Goal: Task Accomplishment & Management: Manage account settings

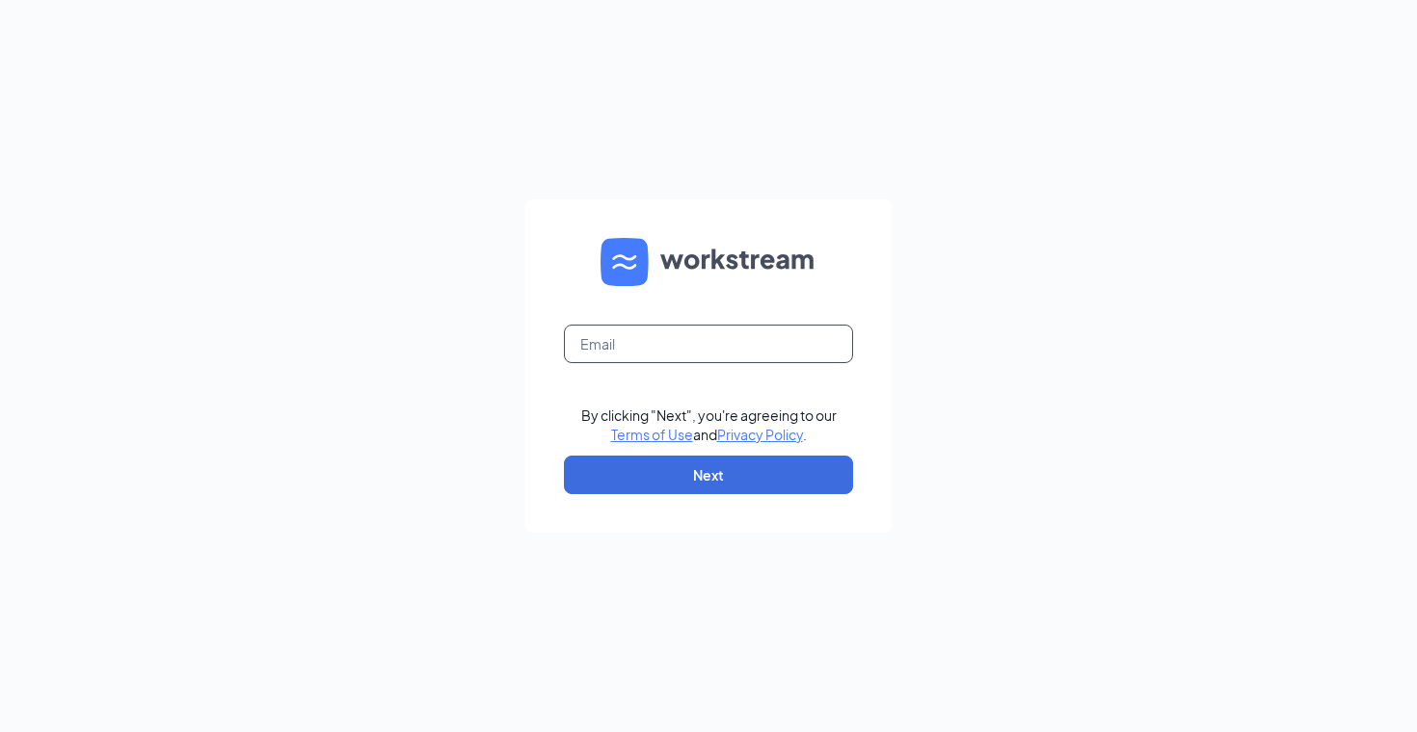
click at [621, 347] on input "text" at bounding box center [708, 344] width 289 height 39
type input "srbiggs8@gmail.com"
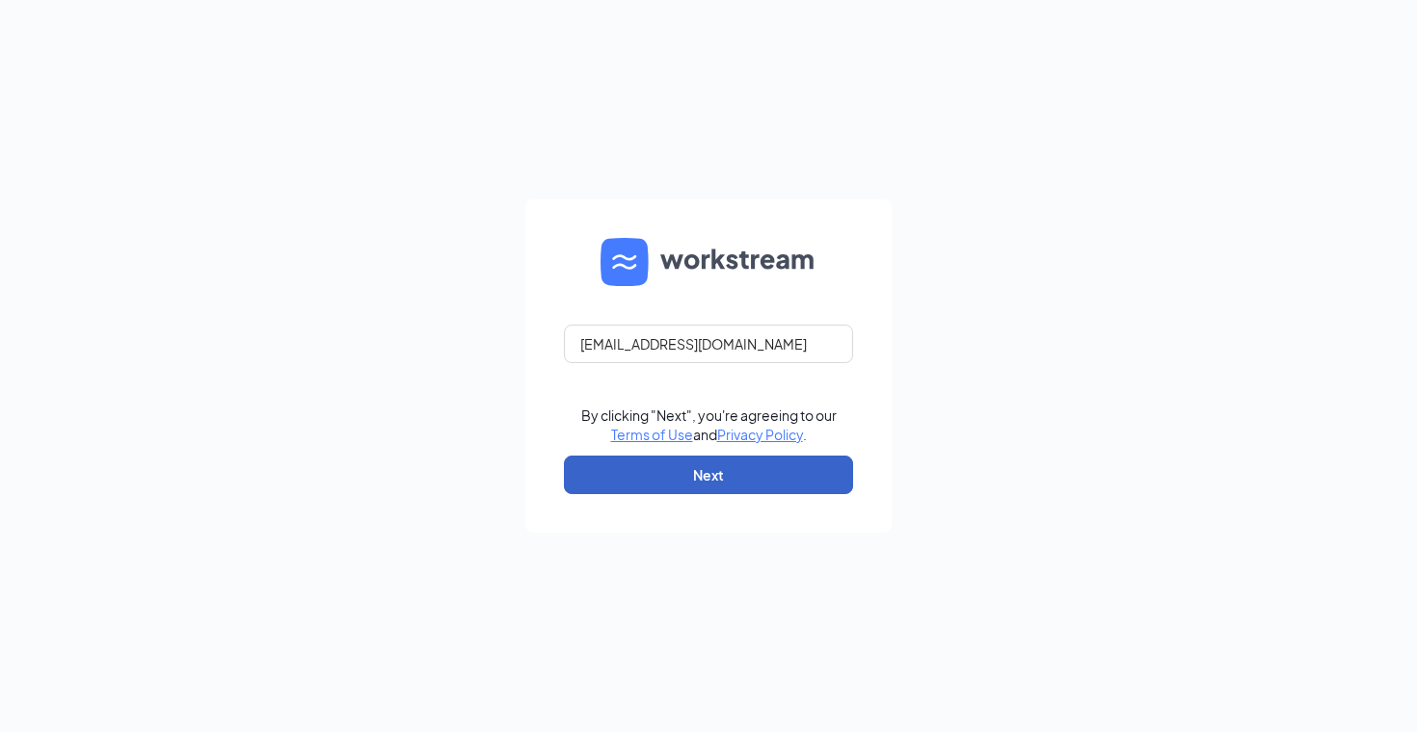
click at [767, 492] on button "Next" at bounding box center [708, 475] width 289 height 39
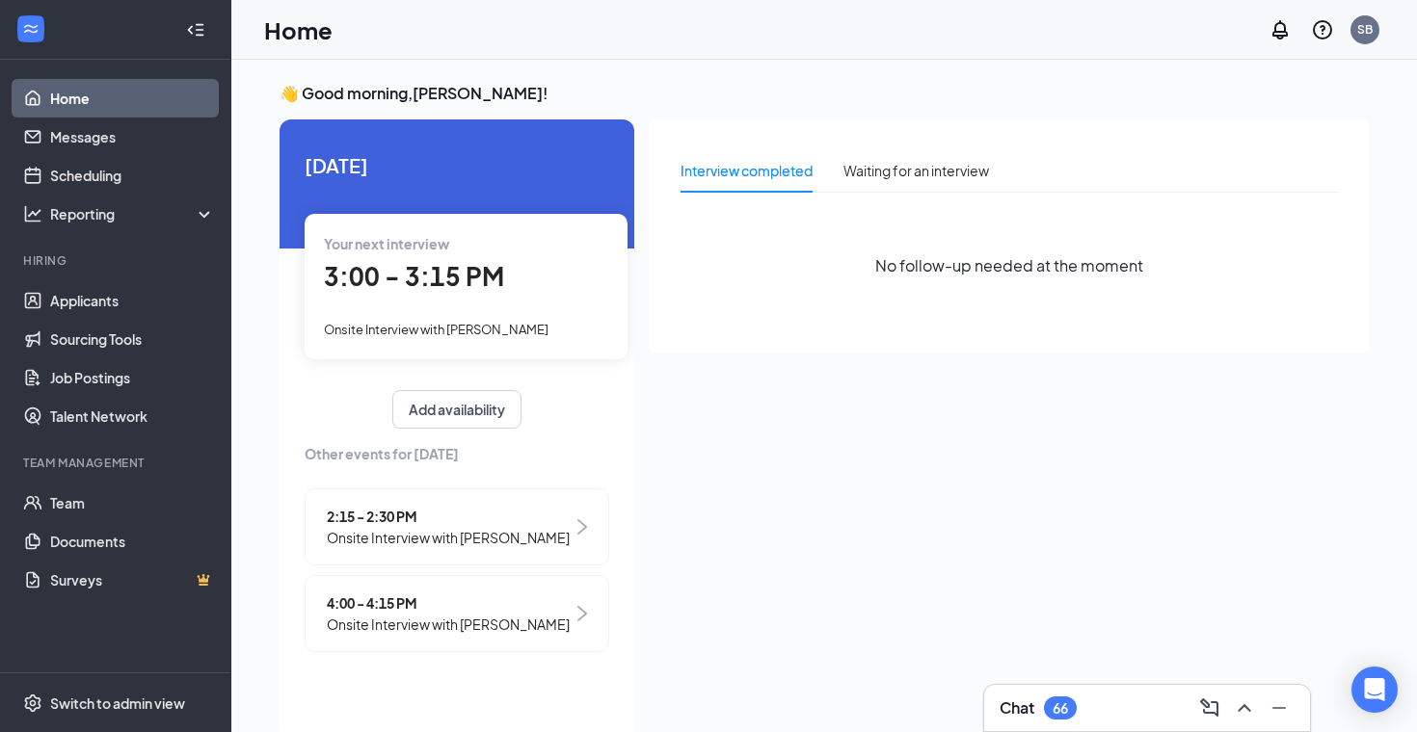
click at [518, 614] on span "Onsite Interview with [PERSON_NAME]" at bounding box center [448, 624] width 243 height 21
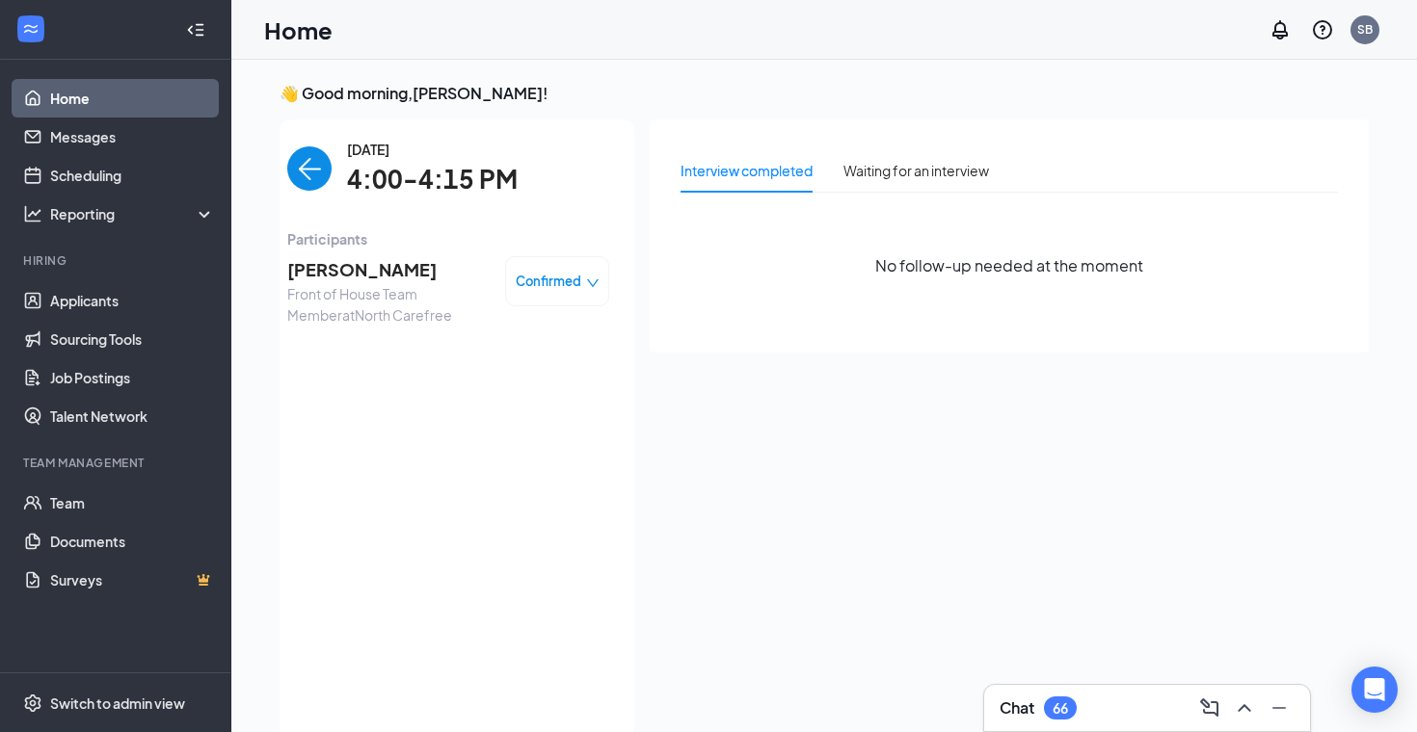
scroll to position [8, 0]
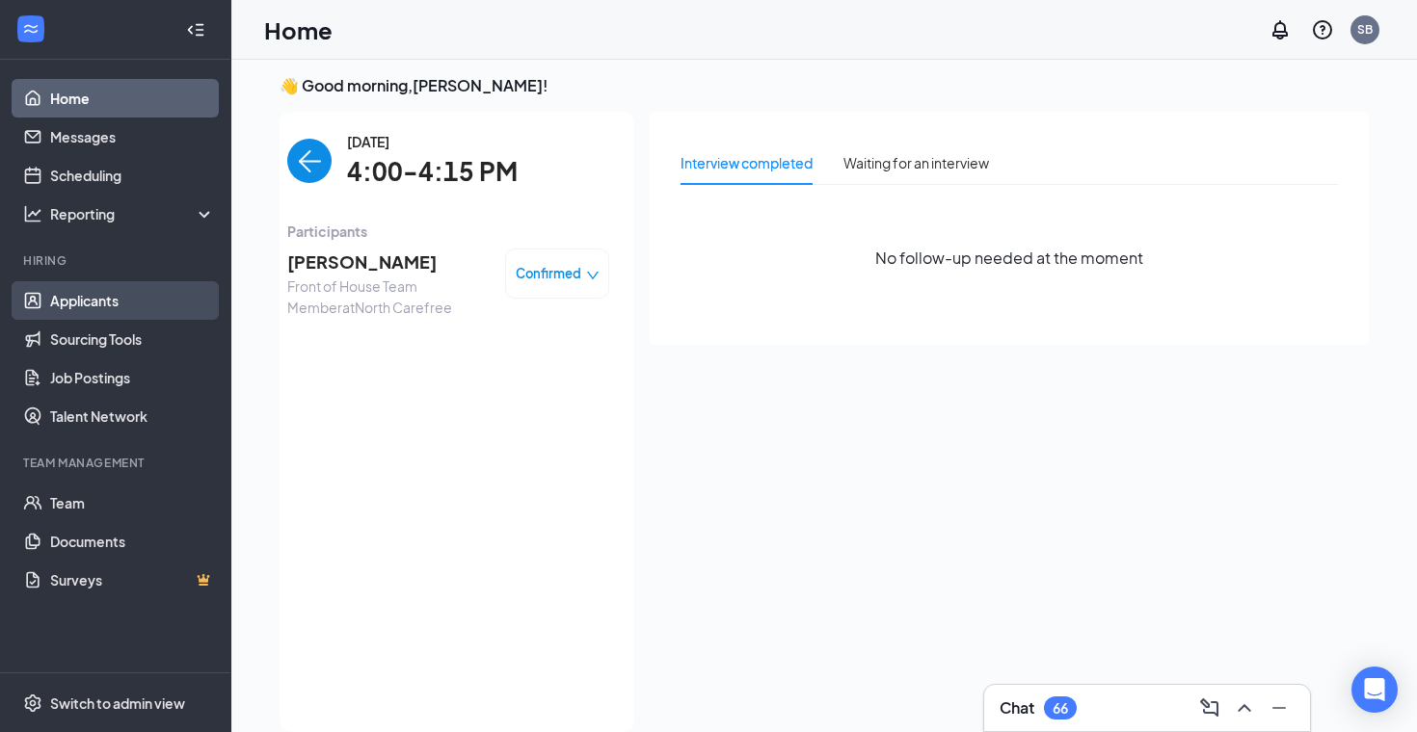
click at [85, 308] on link "Applicants" at bounding box center [132, 300] width 165 height 39
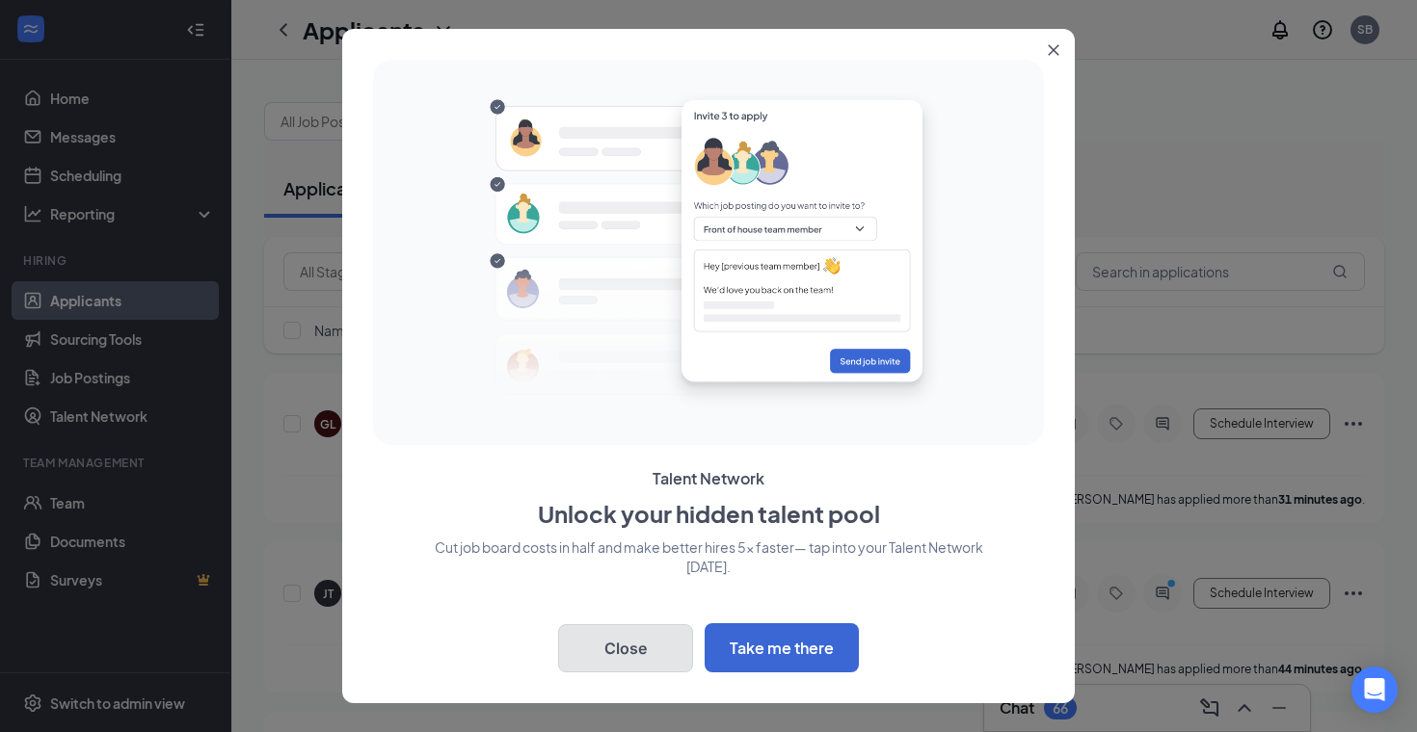
click at [624, 650] on button "Close" at bounding box center [625, 649] width 135 height 48
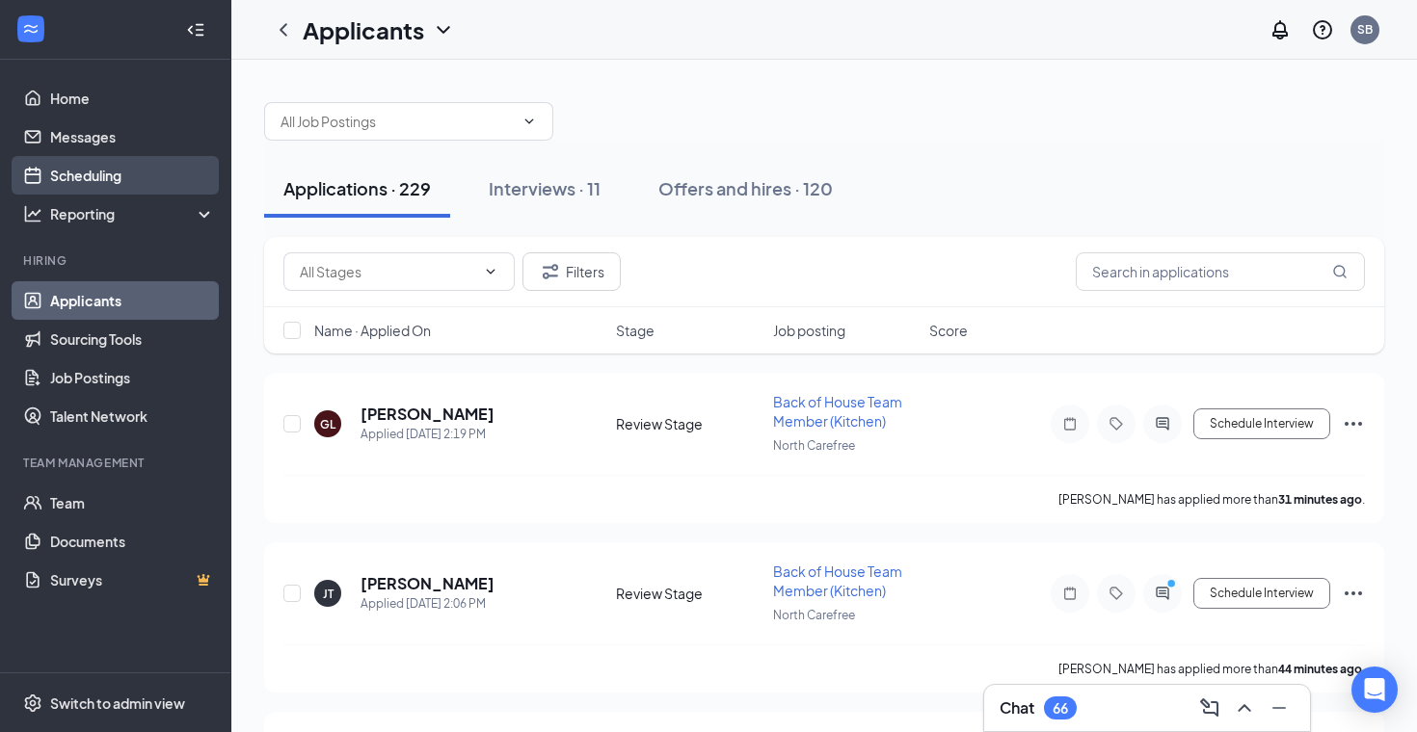
click at [114, 173] on link "Scheduling" at bounding box center [132, 175] width 165 height 39
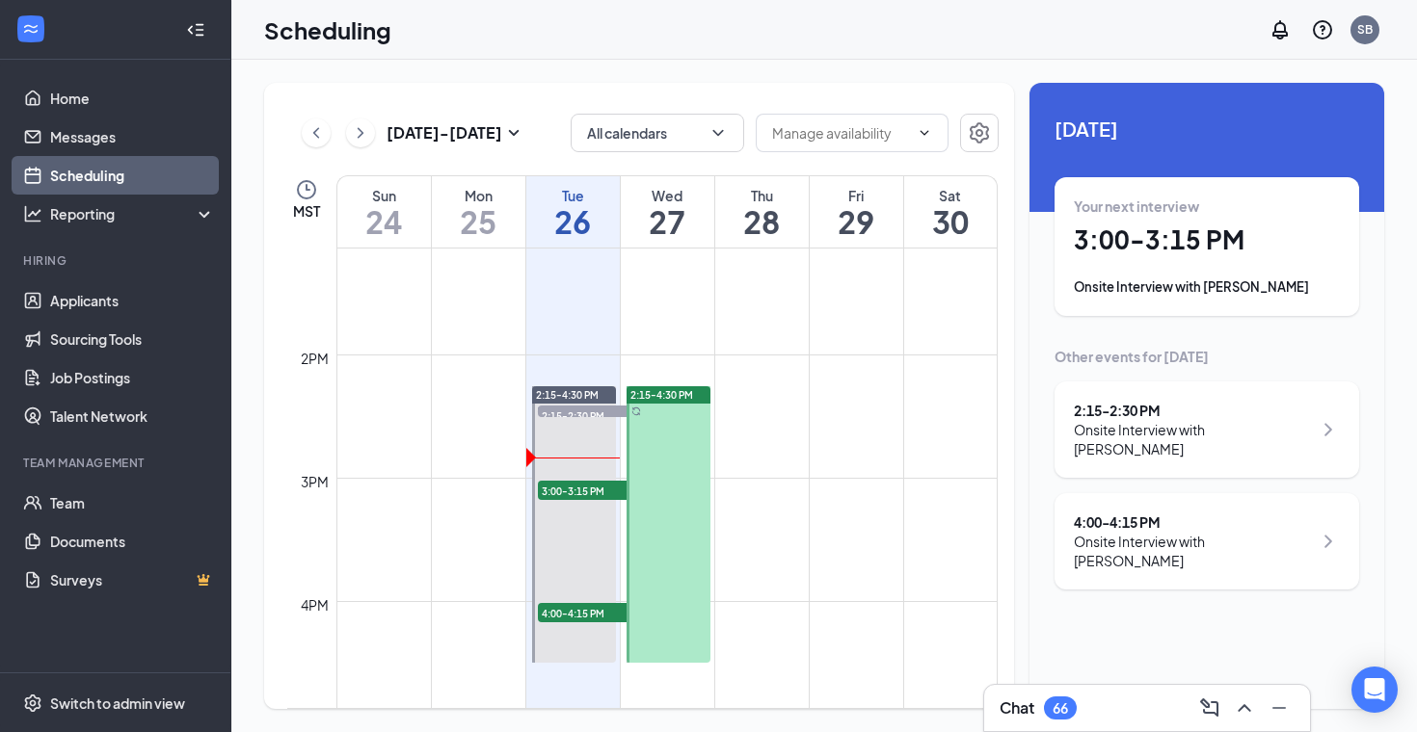
scroll to position [1622, 0]
